Goal: Entertainment & Leisure: Consume media (video, audio)

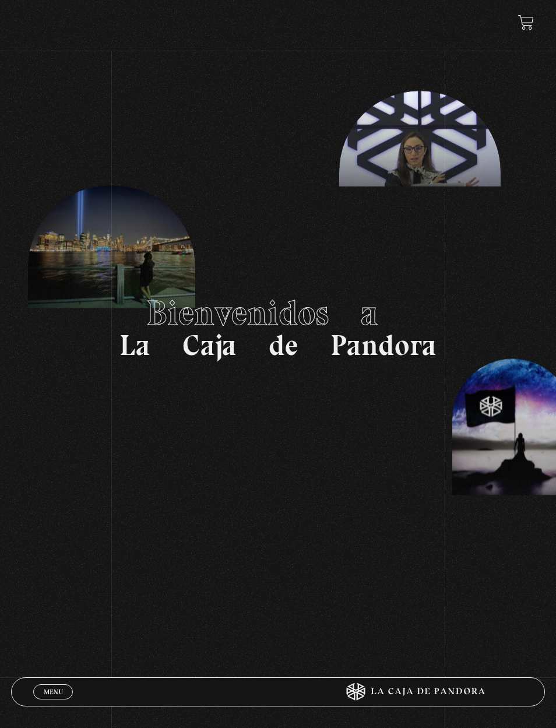
click at [48, 689] on span "Menu" at bounding box center [53, 692] width 19 height 7
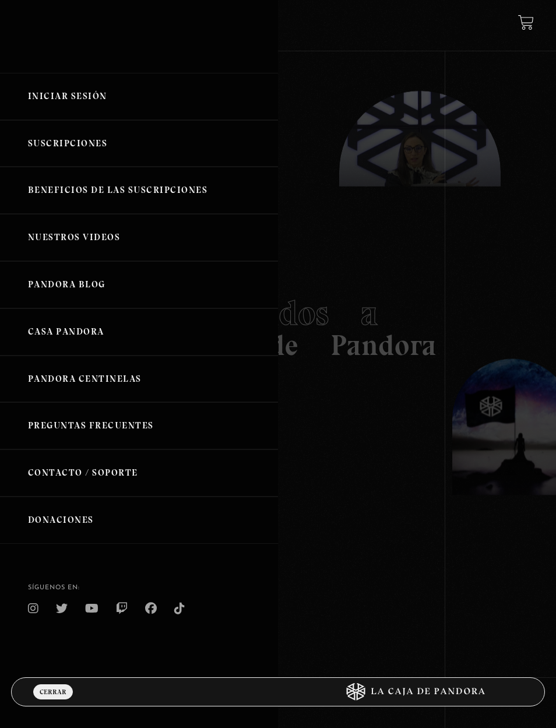
click at [31, 88] on link "Iniciar Sesión" at bounding box center [139, 96] width 278 height 47
click at [37, 109] on link "Iniciar Sesión" at bounding box center [139, 96] width 278 height 47
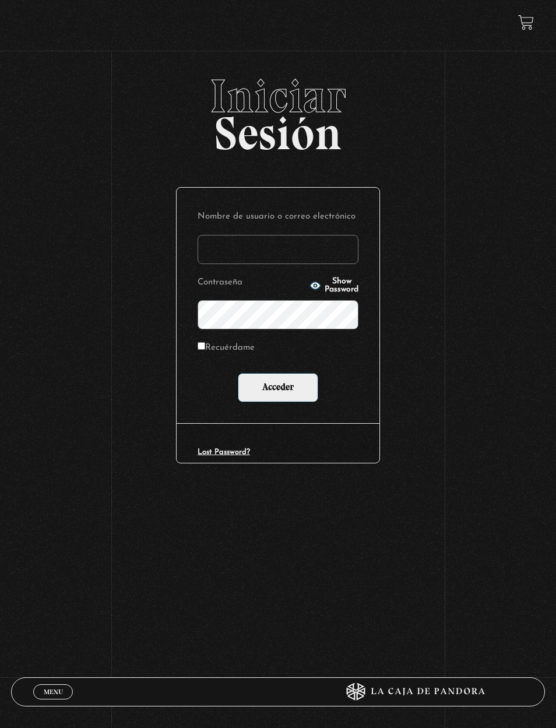
type input "[EMAIL_ADDRESS][DOMAIN_NAME]"
click at [289, 399] on input "Acceder" at bounding box center [278, 387] width 80 height 29
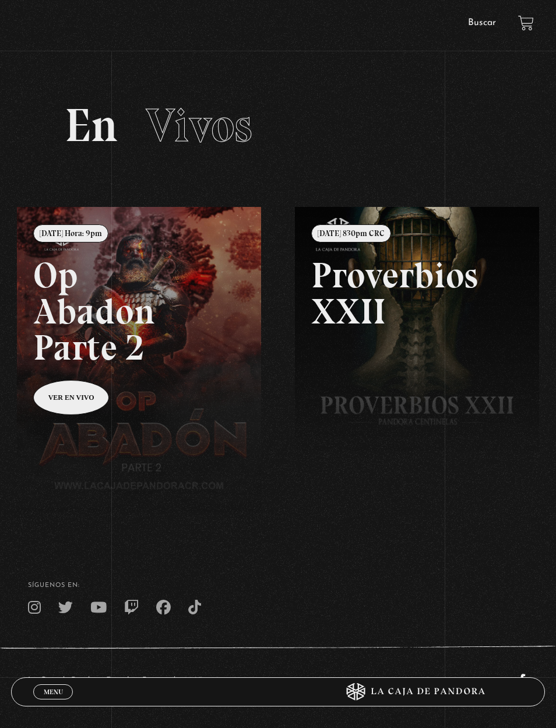
click at [50, 685] on link "Menu Cerrar" at bounding box center [53, 692] width 40 height 15
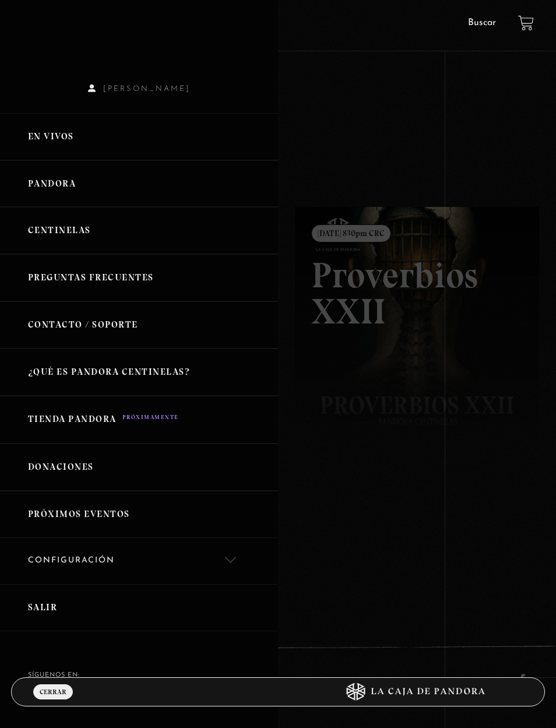
click at [48, 233] on link "Centinelas" at bounding box center [139, 230] width 278 height 47
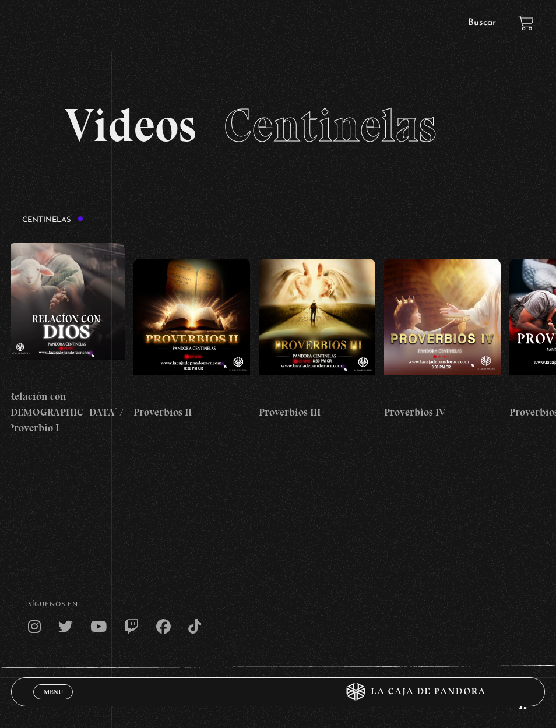
scroll to position [0, 380]
click at [204, 325] on figure at bounding box center [191, 329] width 117 height 140
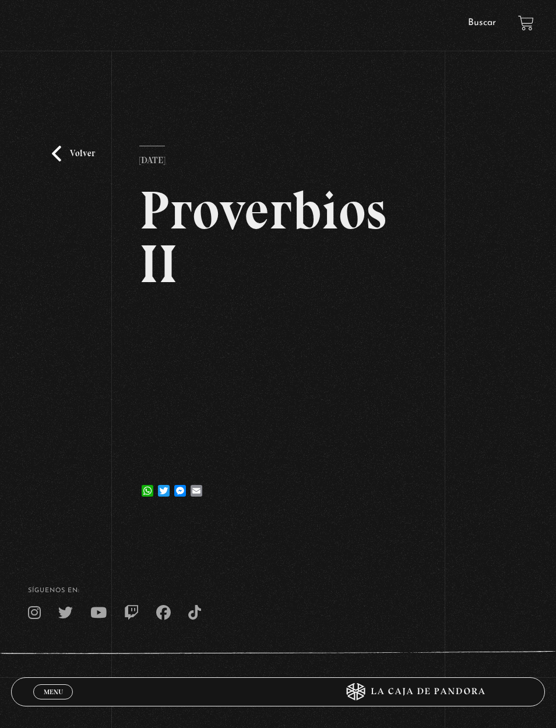
click at [227, 218] on h2 "Proverbios II" at bounding box center [278, 237] width 278 height 107
click at [174, 246] on h2 "Proverbios II" at bounding box center [278, 237] width 278 height 107
click at [67, 162] on link "Volver" at bounding box center [73, 154] width 43 height 16
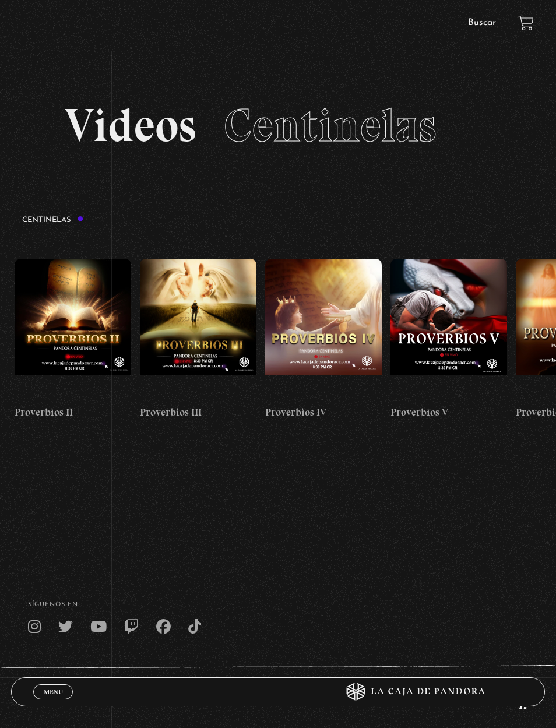
scroll to position [0, 489]
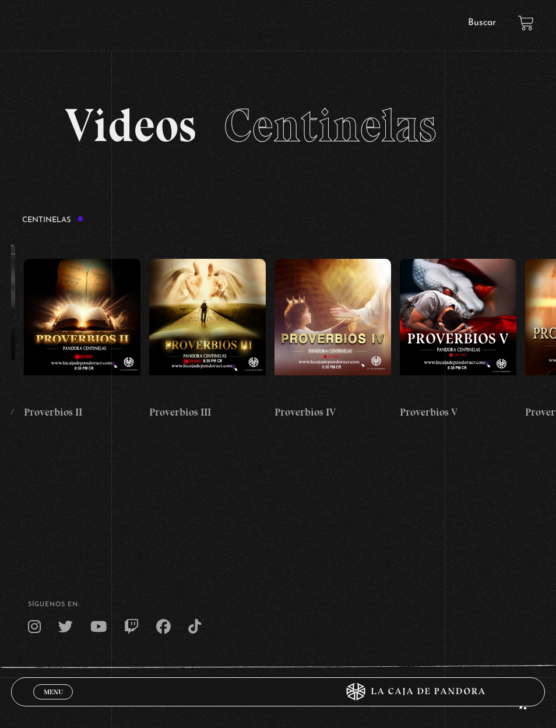
click at [83, 289] on figure at bounding box center [82, 329] width 117 height 140
